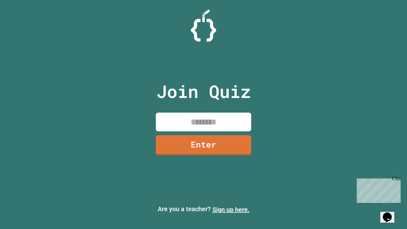
click at [231, 210] on link "Sign up here." at bounding box center [231, 210] width 37 height 8
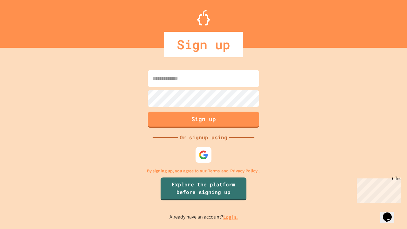
click at [231, 217] on link "Log in." at bounding box center [230, 217] width 15 height 7
